Goal: Task Accomplishment & Management: Manage account settings

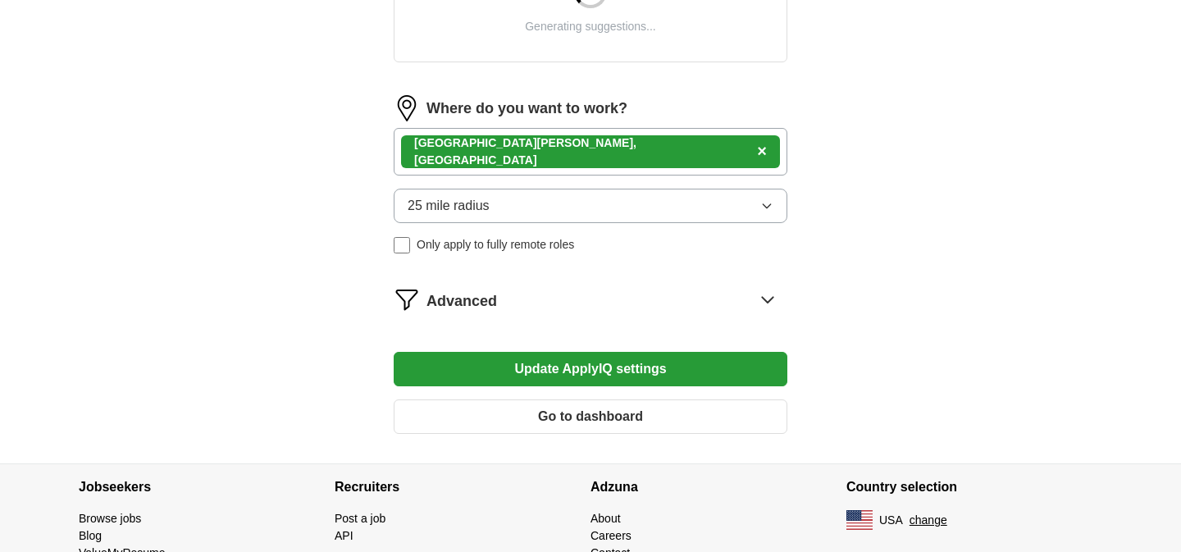
scroll to position [728, 0]
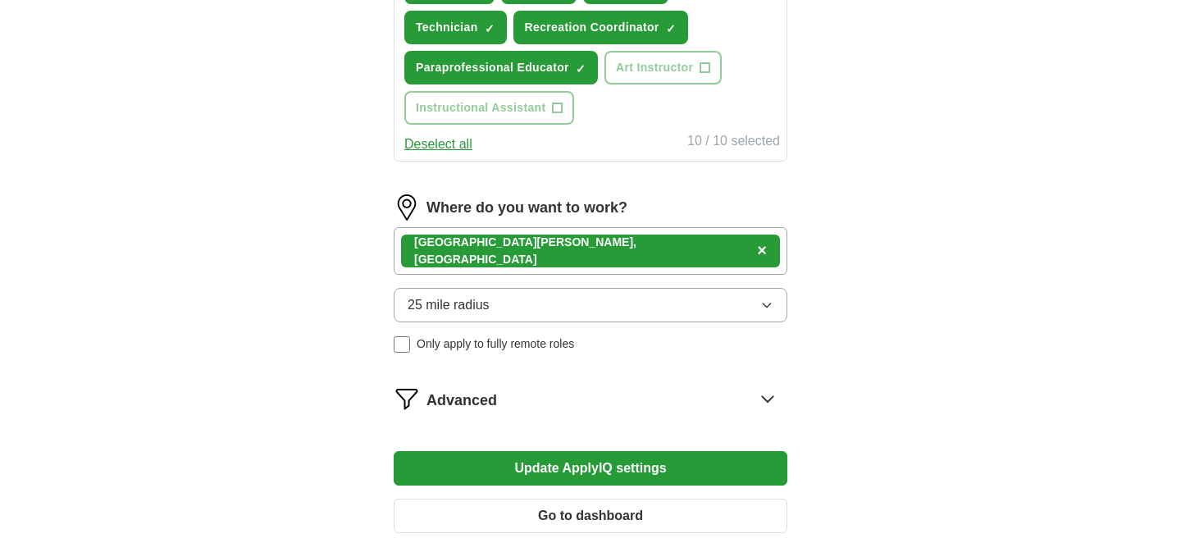
click at [583, 379] on form "Select a resume Landon_Chase_Resume.pdf [DATE] 15:23 Upload a different resume …" at bounding box center [591, 21] width 394 height 1050
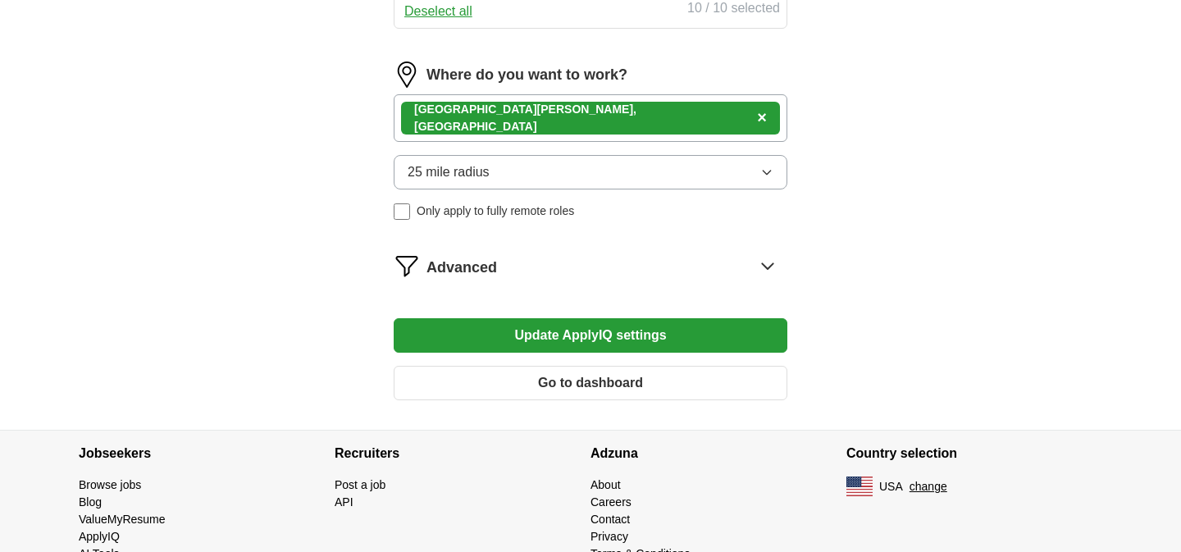
scroll to position [862, 0]
click at [575, 395] on button "Go to dashboard" at bounding box center [591, 382] width 394 height 34
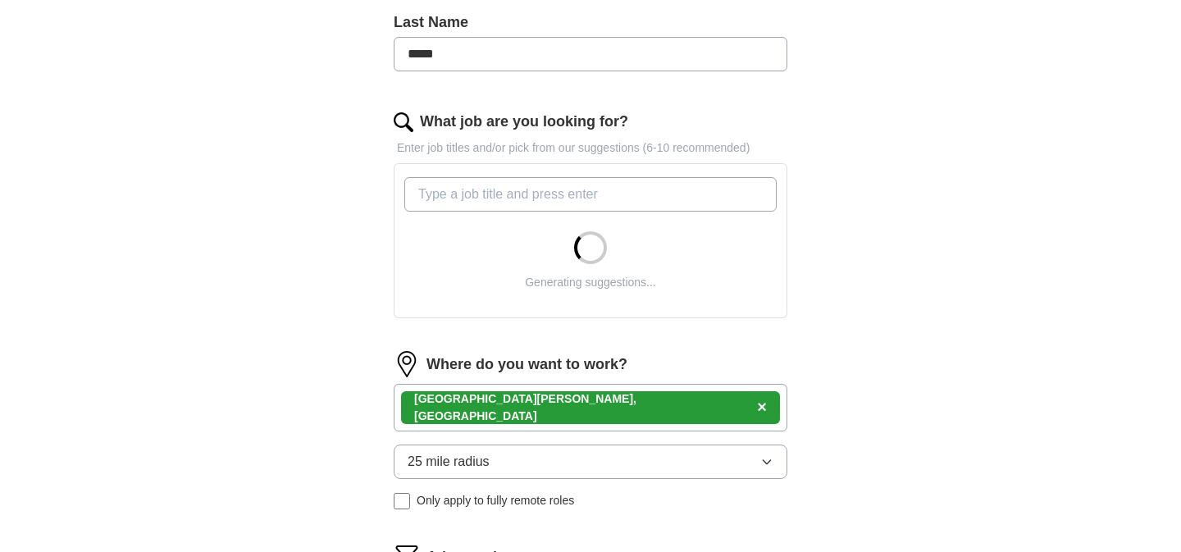
scroll to position [454, 0]
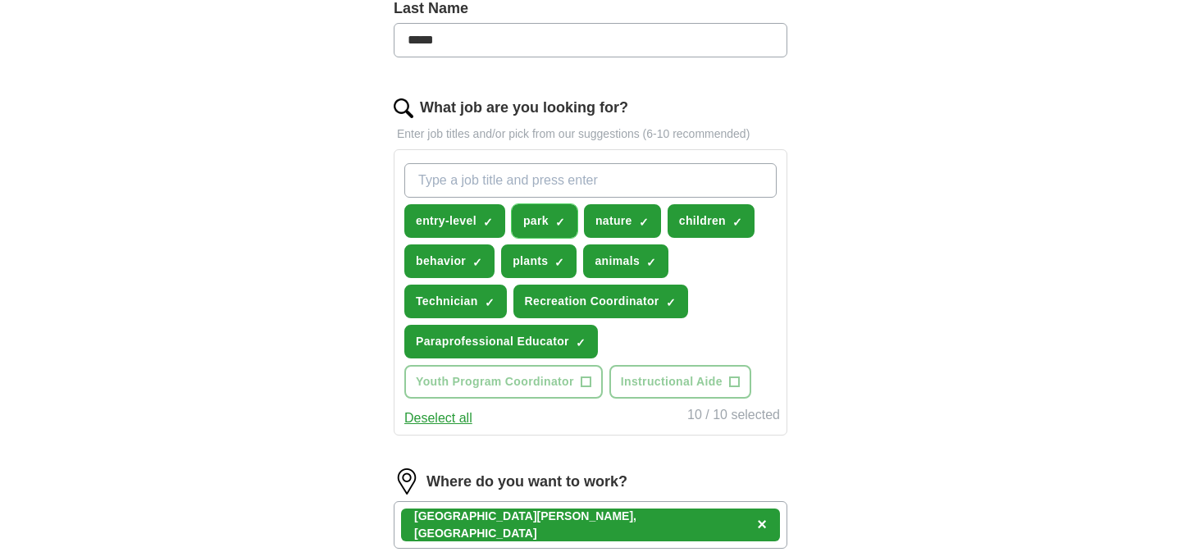
click at [0, 0] on span "×" at bounding box center [0, 0] width 0 height 0
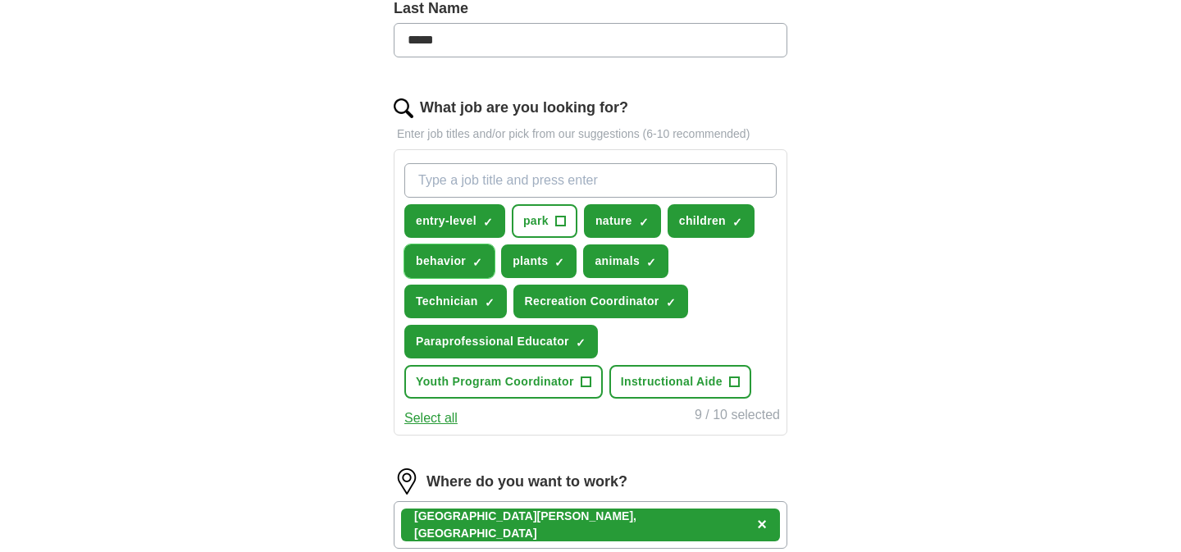
click at [0, 0] on span "×" at bounding box center [0, 0] width 0 height 0
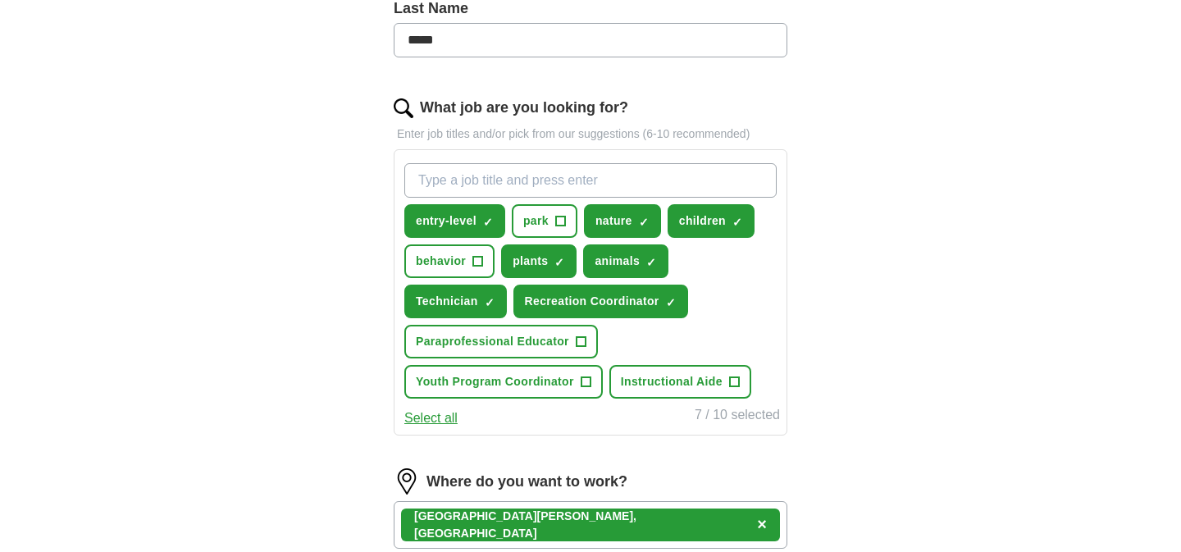
click at [613, 182] on input "What job are you looking for?" at bounding box center [590, 180] width 372 height 34
type input "paraproffesional"
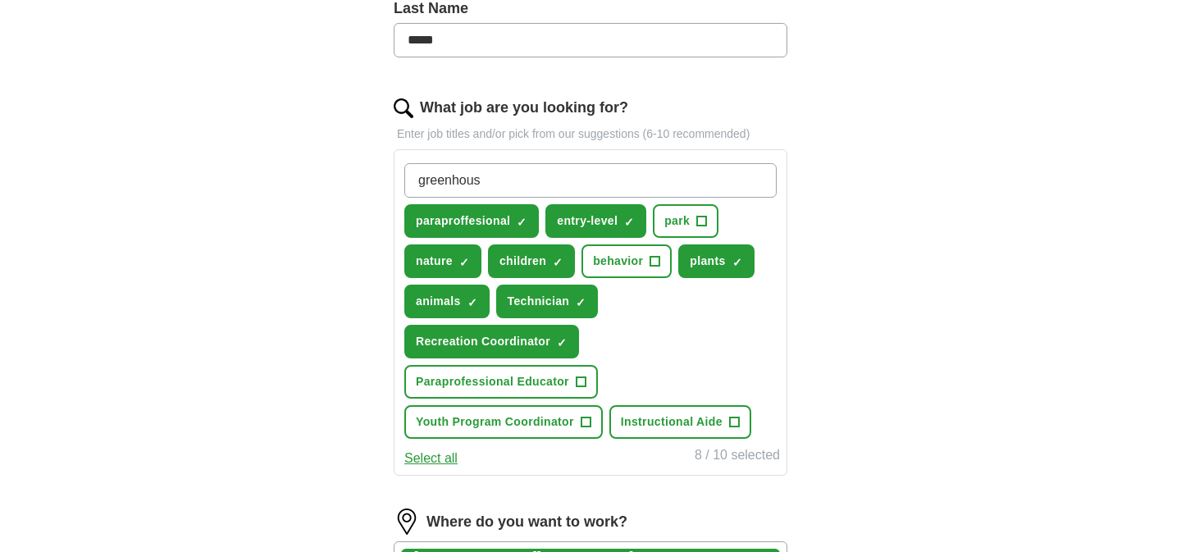
type input "greenhouse"
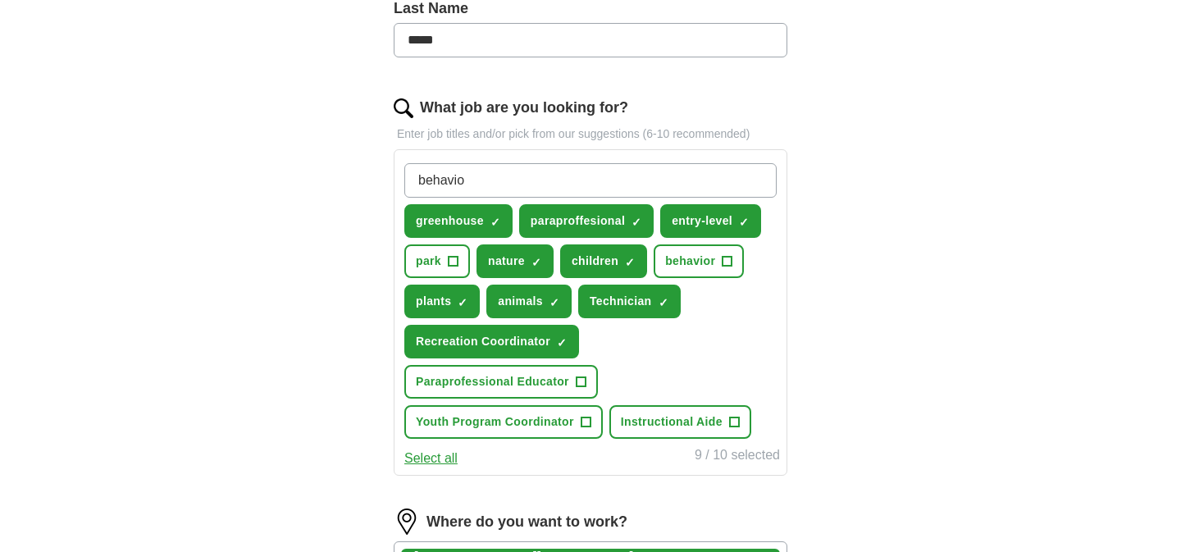
type input "behavior"
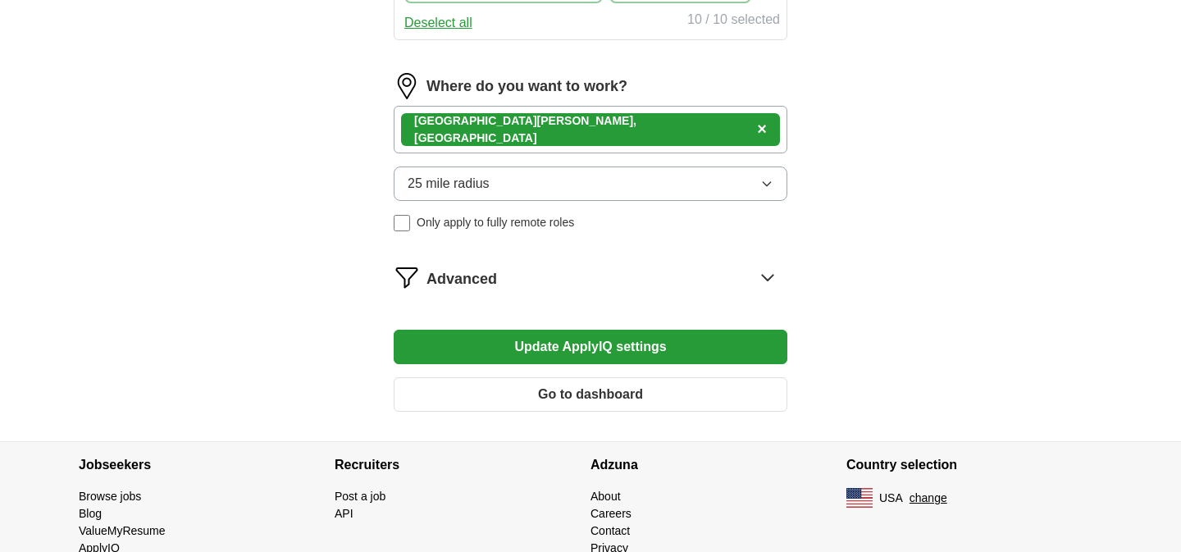
scroll to position [900, 0]
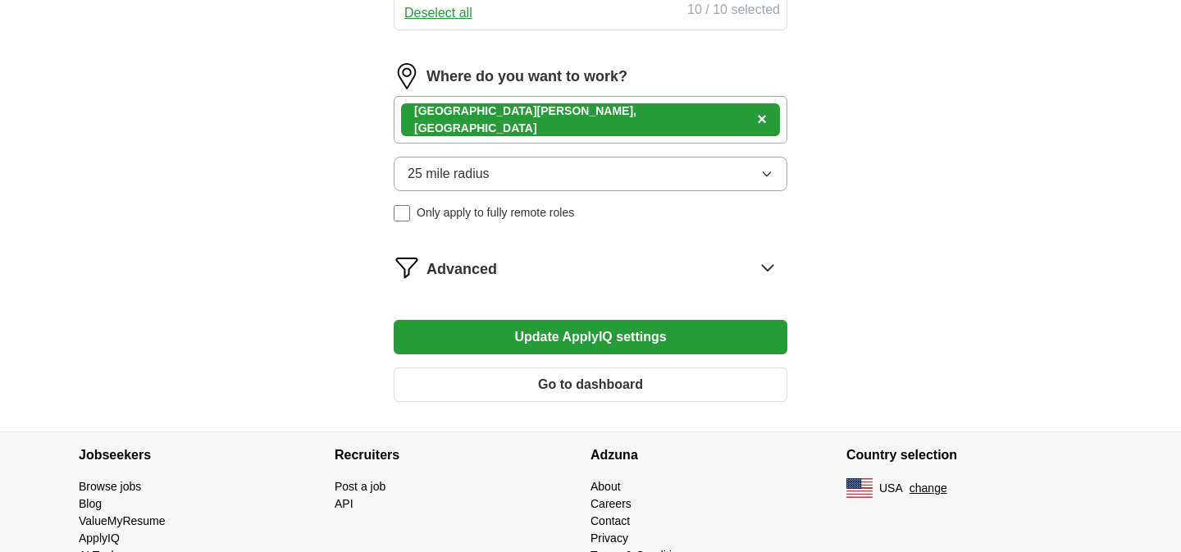
click at [762, 262] on icon at bounding box center [767, 267] width 26 height 26
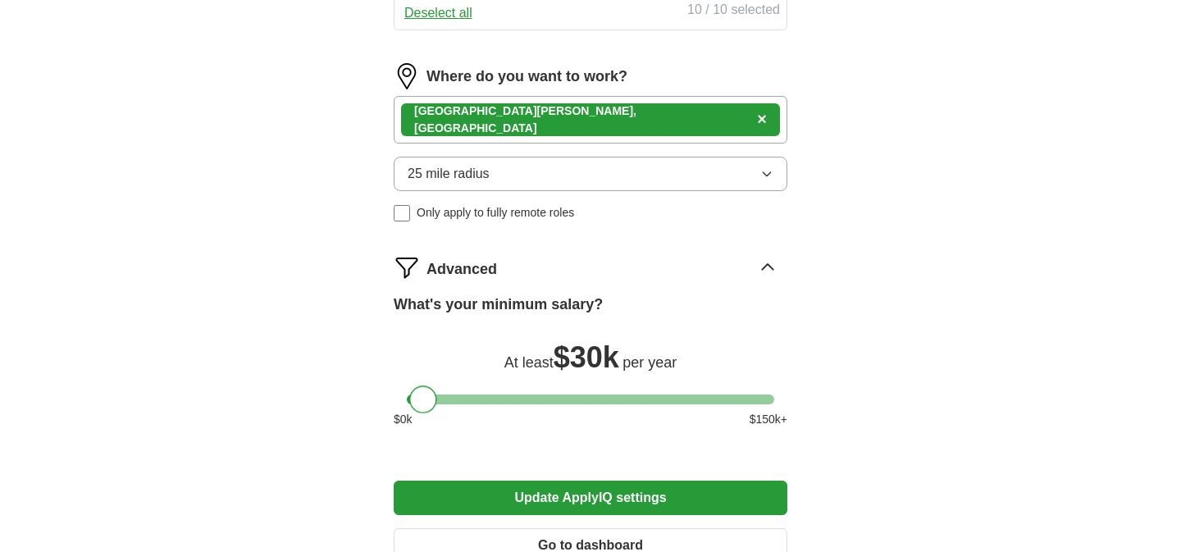
drag, startPoint x: 436, startPoint y: 398, endPoint x: 421, endPoint y: 399, distance: 15.6
click at [421, 399] on div at bounding box center [423, 399] width 28 height 28
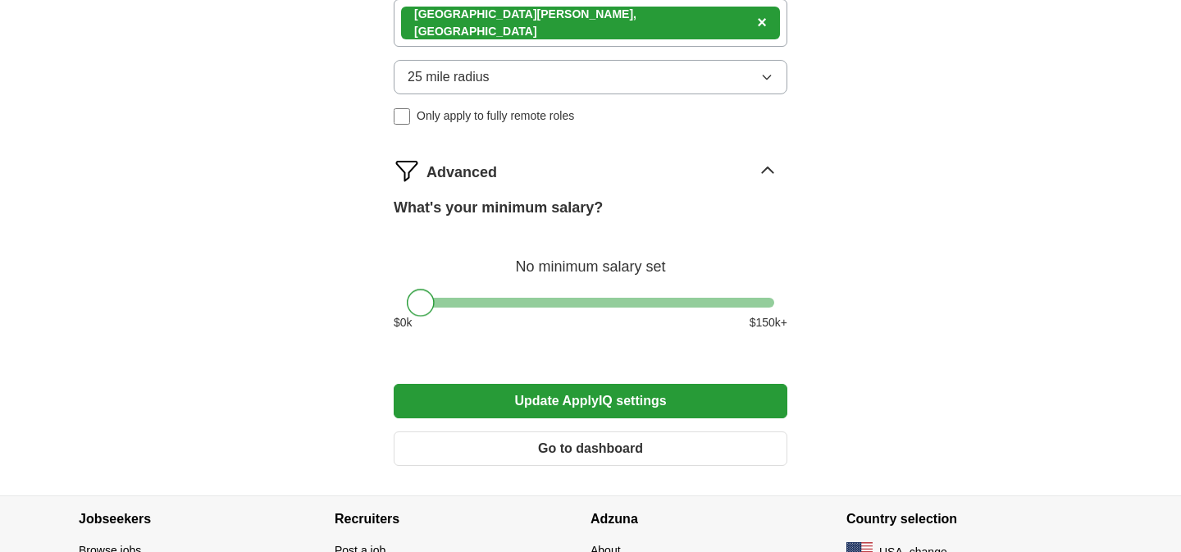
scroll to position [1023, 0]
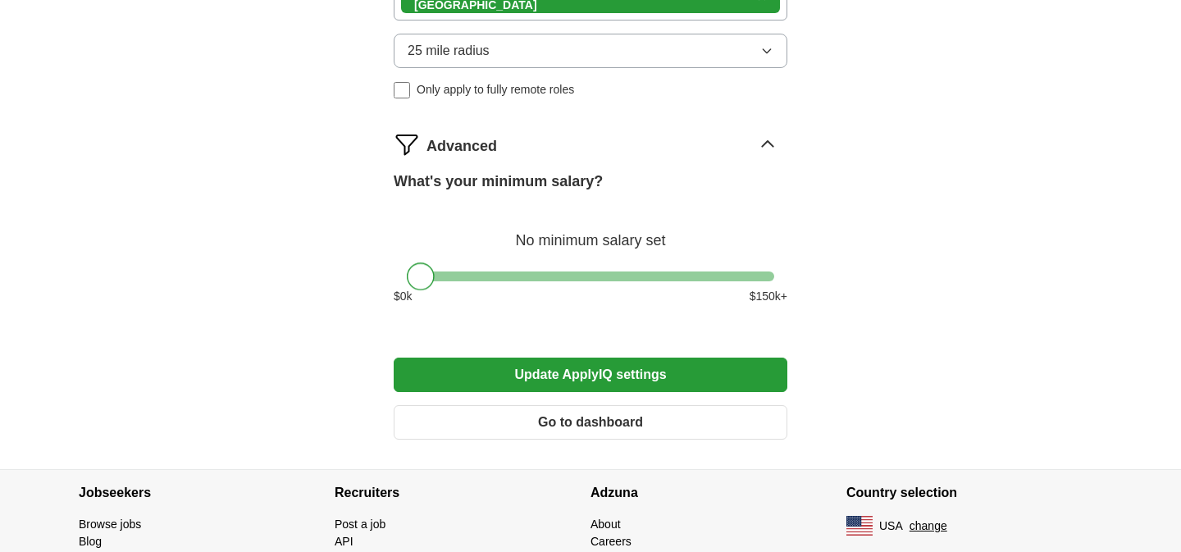
click at [545, 371] on button "Update ApplyIQ settings" at bounding box center [591, 375] width 394 height 34
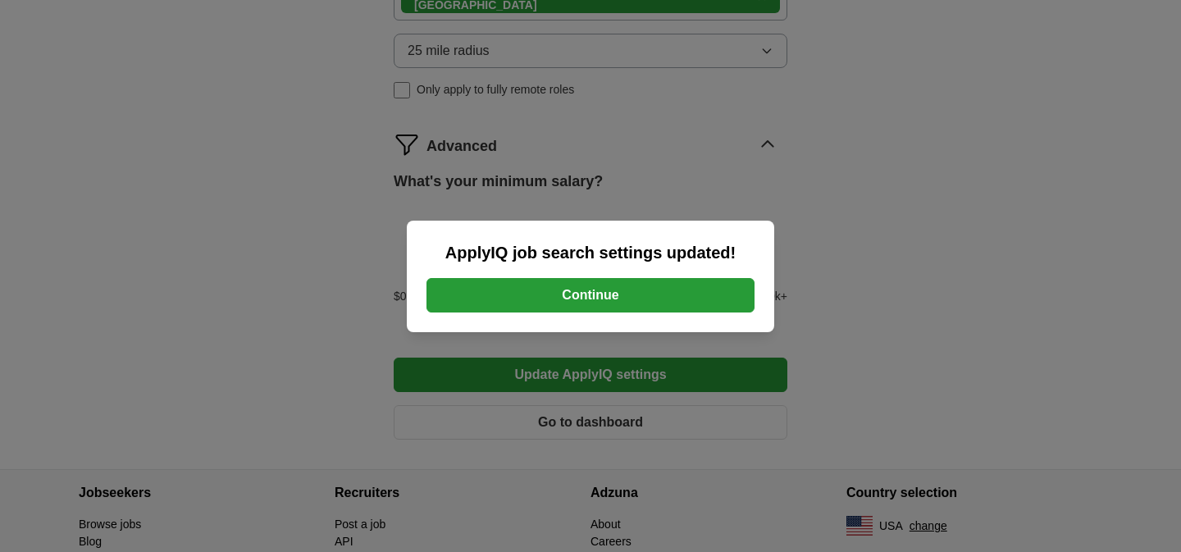
scroll to position [1021, 0]
click at [572, 301] on button "Continue" at bounding box center [590, 295] width 328 height 34
